Goal: Information Seeking & Learning: Learn about a topic

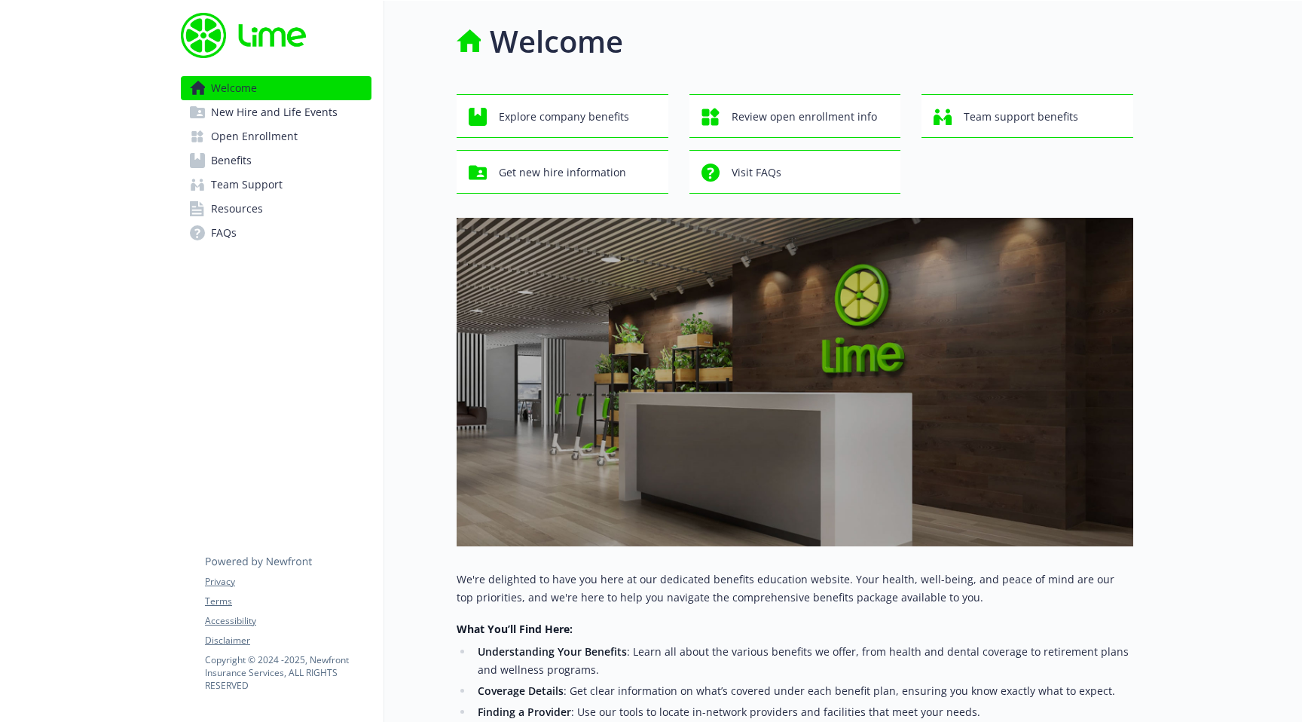
click at [246, 173] on span "Benefits" at bounding box center [231, 160] width 41 height 24
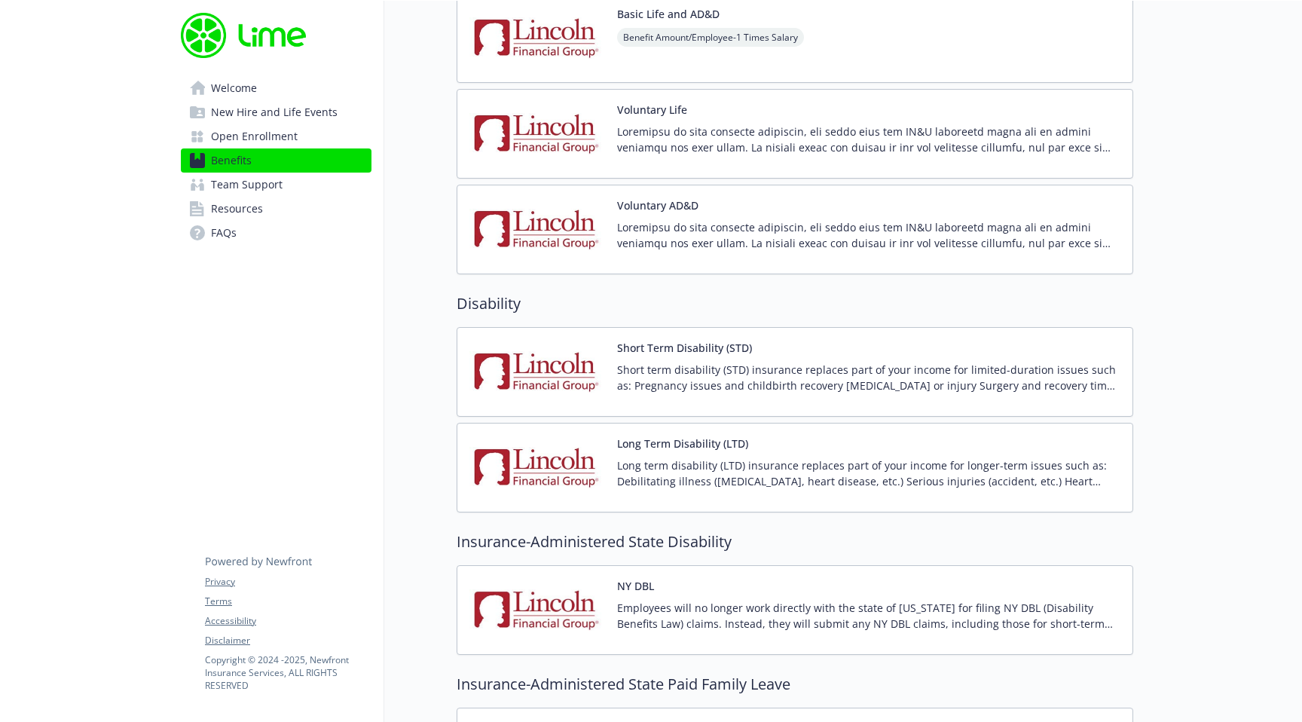
scroll to position [1207, 0]
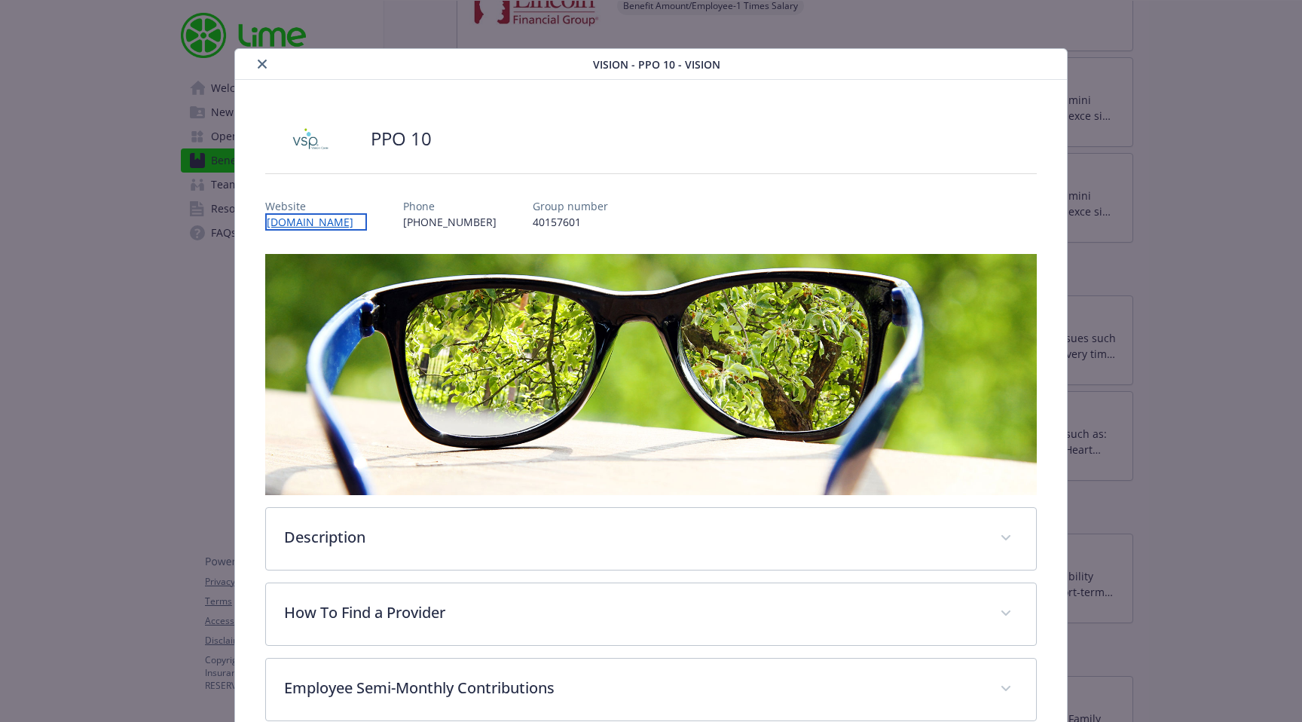
click at [315, 231] on link "[DOMAIN_NAME]" at bounding box center [316, 221] width 102 height 17
